Goal: Information Seeking & Learning: Check status

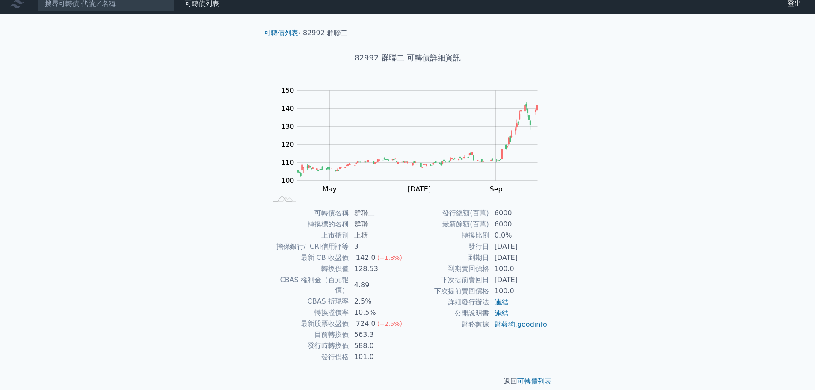
scroll to position [6, 0]
drag, startPoint x: 354, startPoint y: 336, endPoint x: 376, endPoint y: 339, distance: 22.0
click at [376, 340] on td "588.0" at bounding box center [378, 345] width 59 height 11
drag, startPoint x: 357, startPoint y: 259, endPoint x: 375, endPoint y: 260, distance: 18.4
click at [375, 260] on td "142.0 (+1.8%)" at bounding box center [378, 257] width 59 height 11
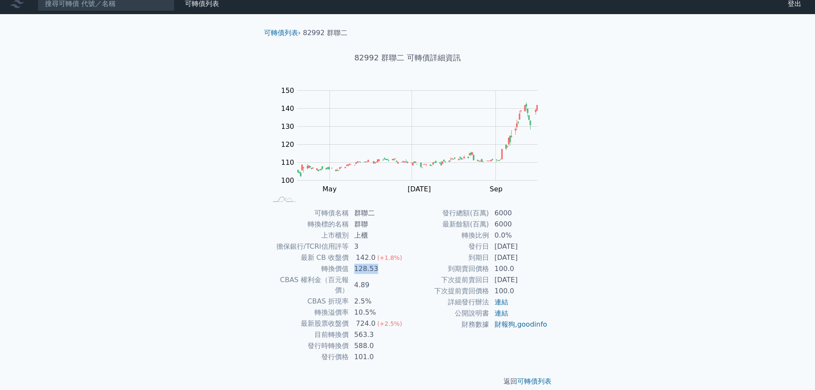
drag, startPoint x: 355, startPoint y: 267, endPoint x: 375, endPoint y: 268, distance: 20.6
click at [375, 268] on td "128.53" at bounding box center [378, 268] width 59 height 11
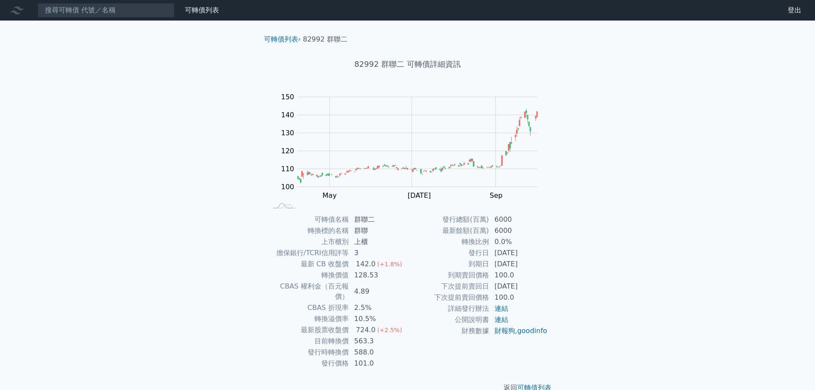
scroll to position [6, 0]
